Goal: Task Accomplishment & Management: Manage account settings

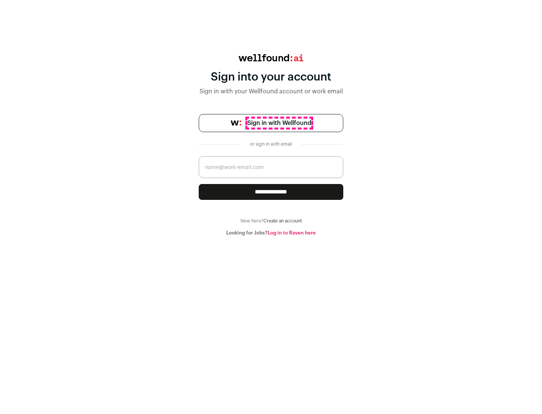
click at [279, 123] on span "Sign in with Wellfound" at bounding box center [279, 122] width 64 height 9
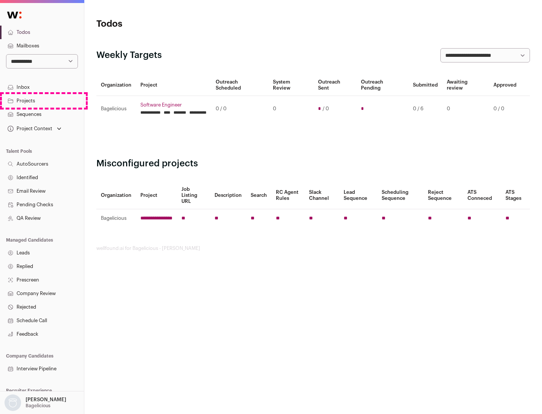
click at [42, 100] on link "Projects" at bounding box center [42, 101] width 84 height 14
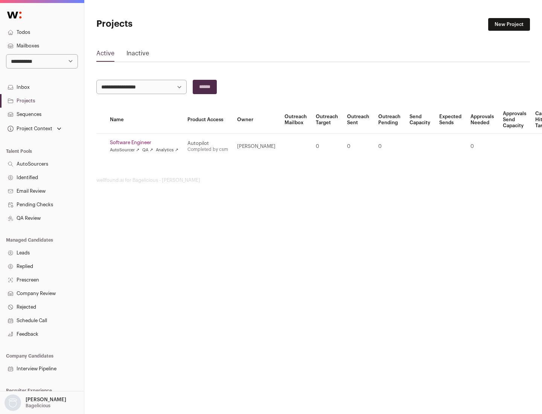
click at [146, 143] on link "Software Engineer" at bounding box center [144, 143] width 68 height 6
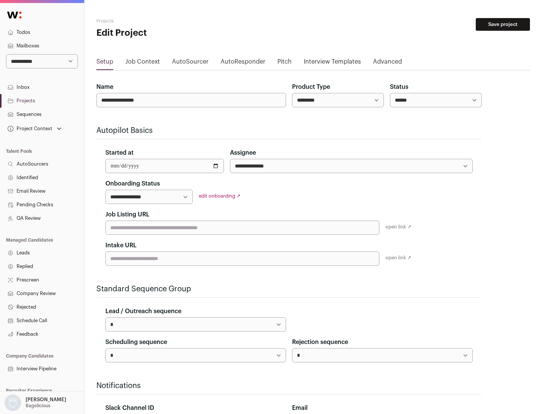
click at [503, 24] on button "Save project" at bounding box center [502, 24] width 54 height 13
